Goal: Information Seeking & Learning: Learn about a topic

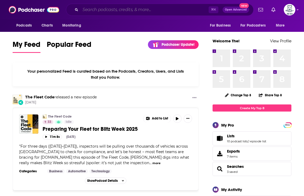
click at [111, 10] on input "Search podcasts, credits, & more..." at bounding box center [144, 10] width 128 height 8
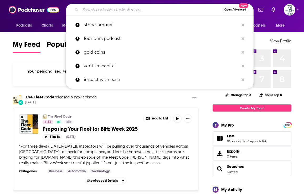
click at [230, 9] on span "Open Advanced" at bounding box center [235, 9] width 22 height 3
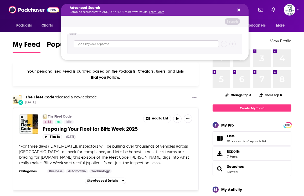
click at [157, 45] on input "Search podcasts, credits, & more..." at bounding box center [146, 43] width 145 height 7
click at [238, 11] on icon "Search podcasts, credits, & more..." at bounding box center [238, 10] width 3 height 3
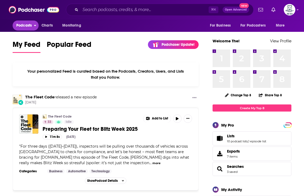
click at [23, 28] on span "Podcasts" at bounding box center [23, 25] width 15 height 7
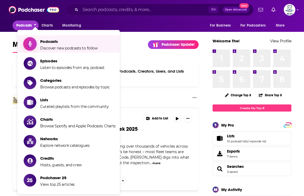
click at [43, 43] on span "Podcasts" at bounding box center [69, 41] width 58 height 5
